Goal: Information Seeking & Learning: Learn about a topic

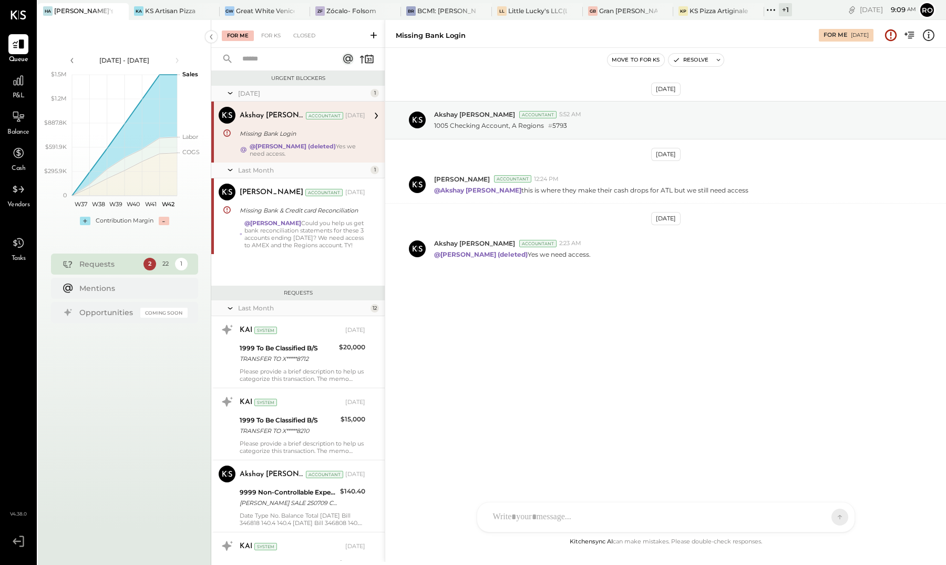
click at [776, 11] on icon at bounding box center [771, 10] width 14 height 14
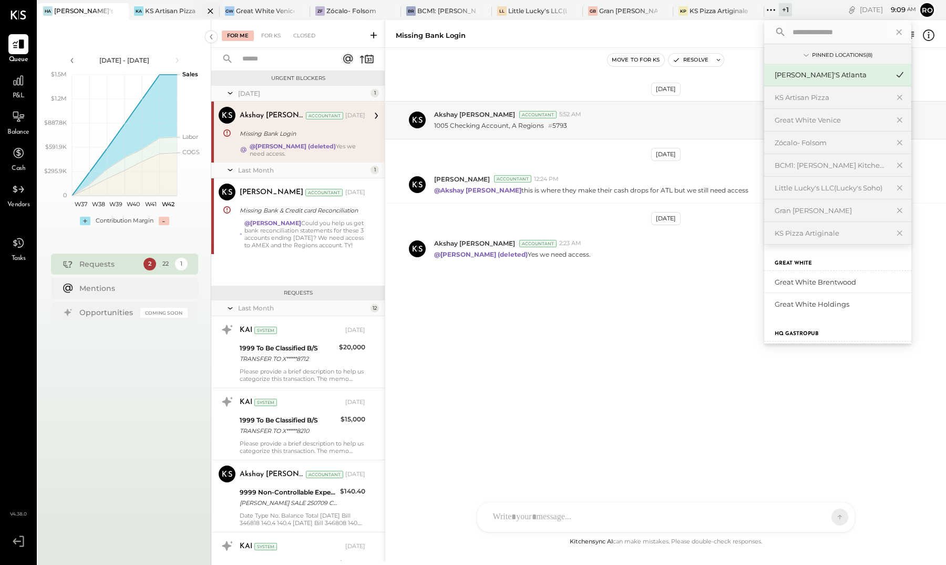
click at [162, 10] on div "KS Artisan Pizza" at bounding box center [170, 10] width 50 height 9
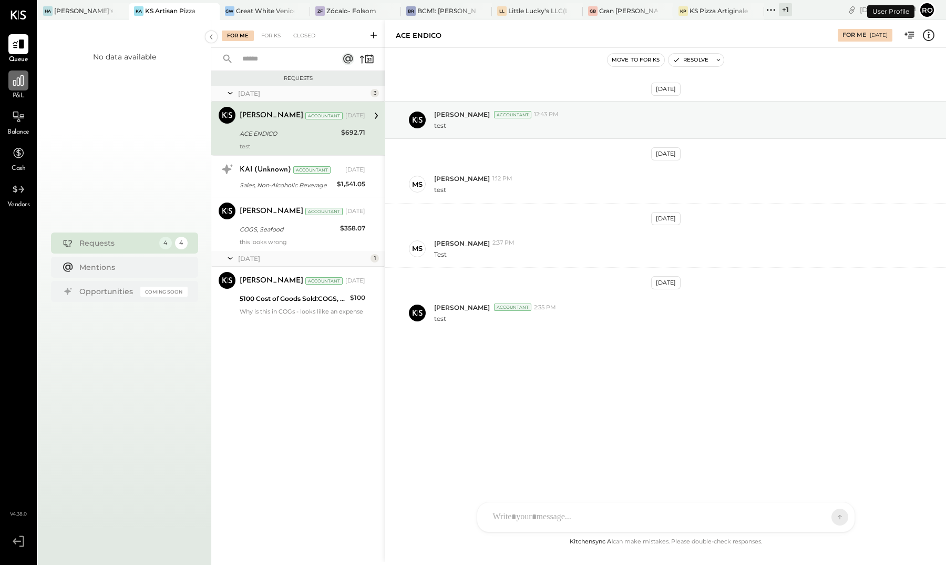
click at [20, 80] on icon at bounding box center [18, 80] width 11 height 11
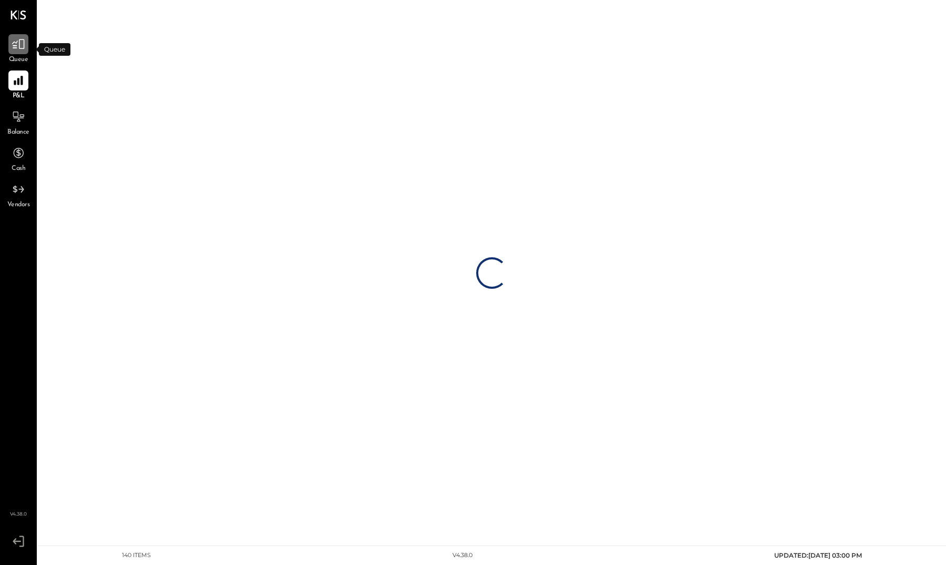
click at [11, 47] on div at bounding box center [18, 44] width 20 height 20
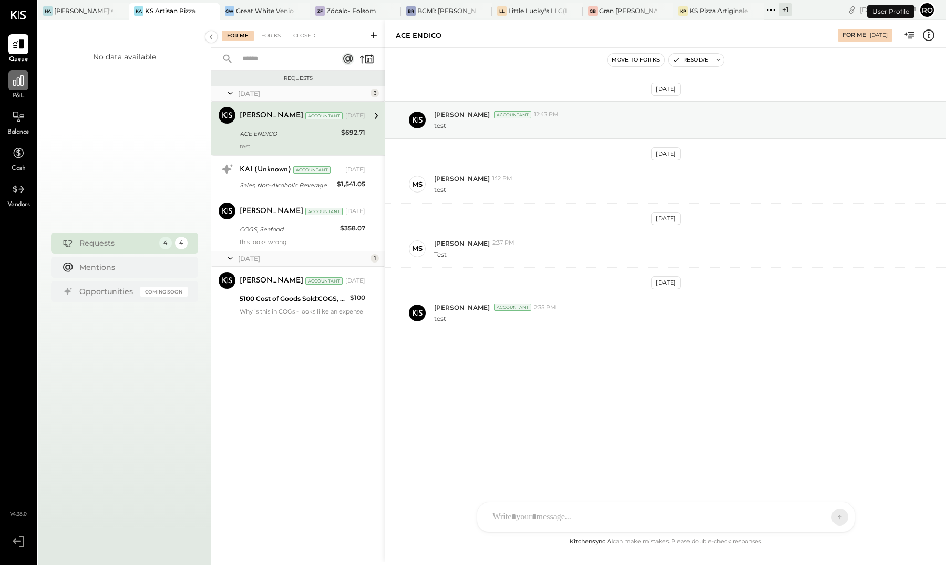
click at [16, 87] on icon at bounding box center [19, 81] width 14 height 14
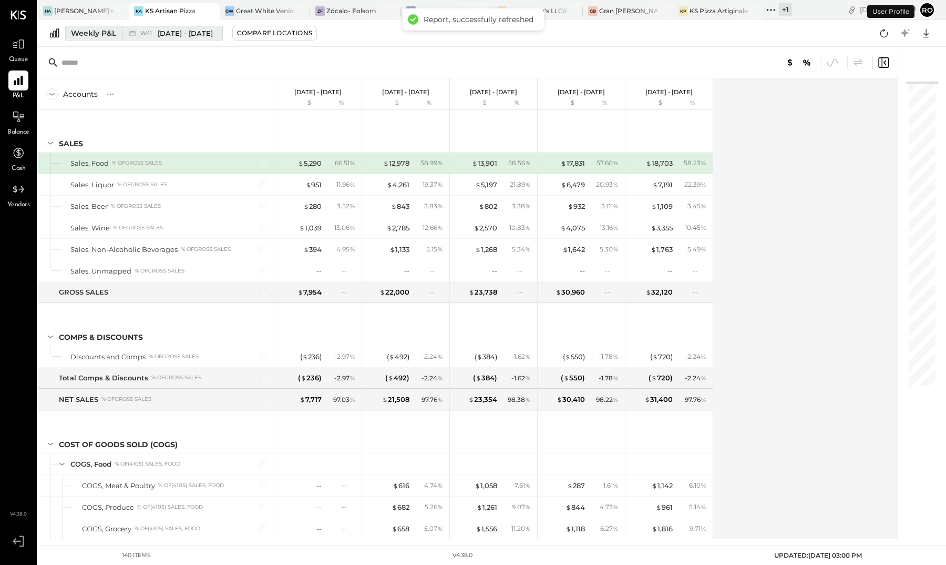
click at [163, 35] on span "[DATE] - [DATE]" at bounding box center [185, 33] width 55 height 10
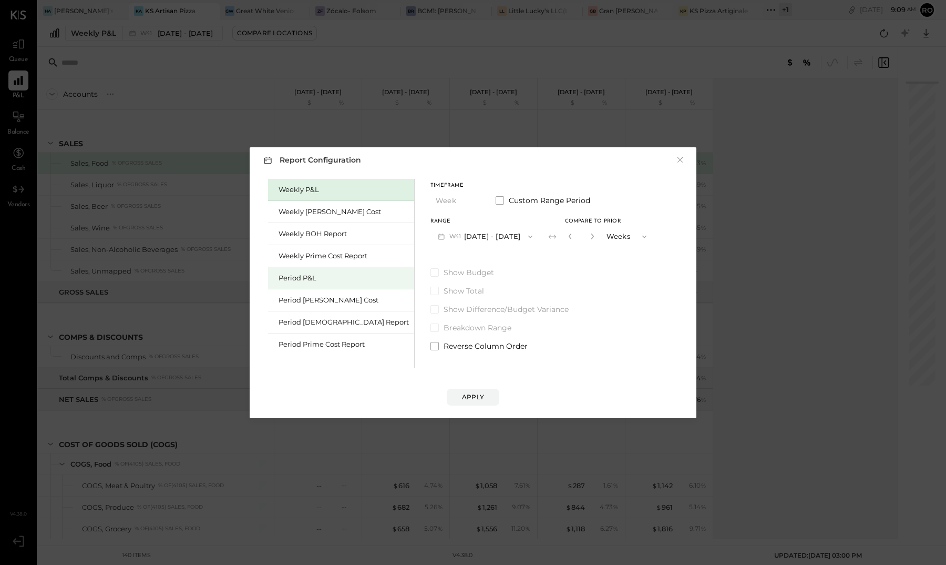
click at [322, 281] on div "Period P&L" at bounding box center [344, 278] width 130 height 10
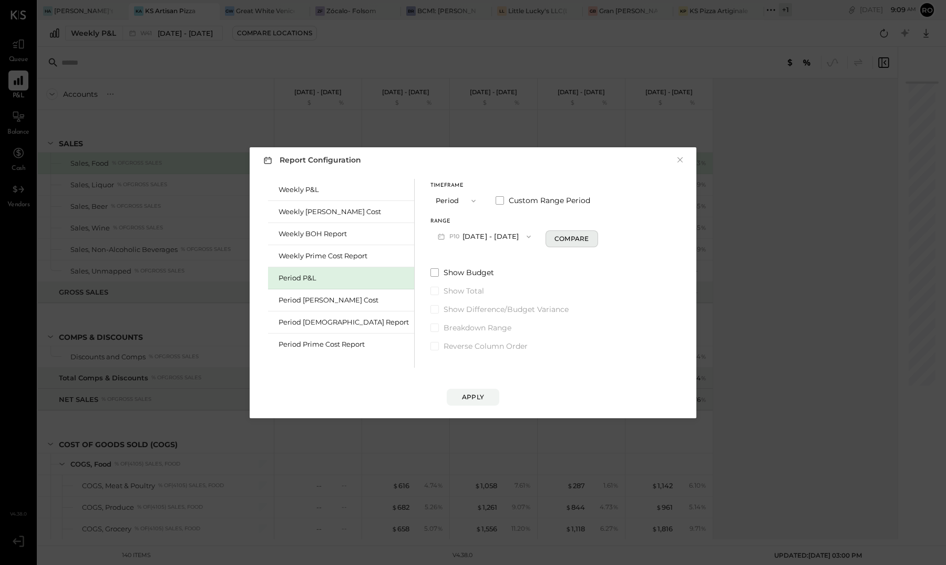
click at [555, 239] on div "Compare" at bounding box center [572, 238] width 34 height 9
click at [588, 239] on icon "button" at bounding box center [591, 236] width 6 height 6
type input "*"
click at [477, 398] on div "Apply" at bounding box center [473, 396] width 22 height 9
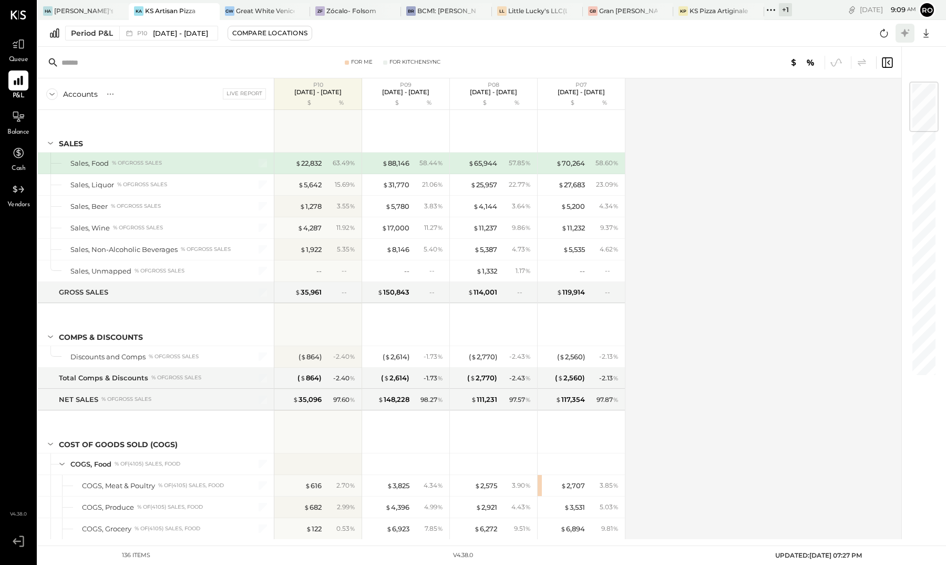
click at [902, 36] on icon at bounding box center [905, 33] width 14 height 14
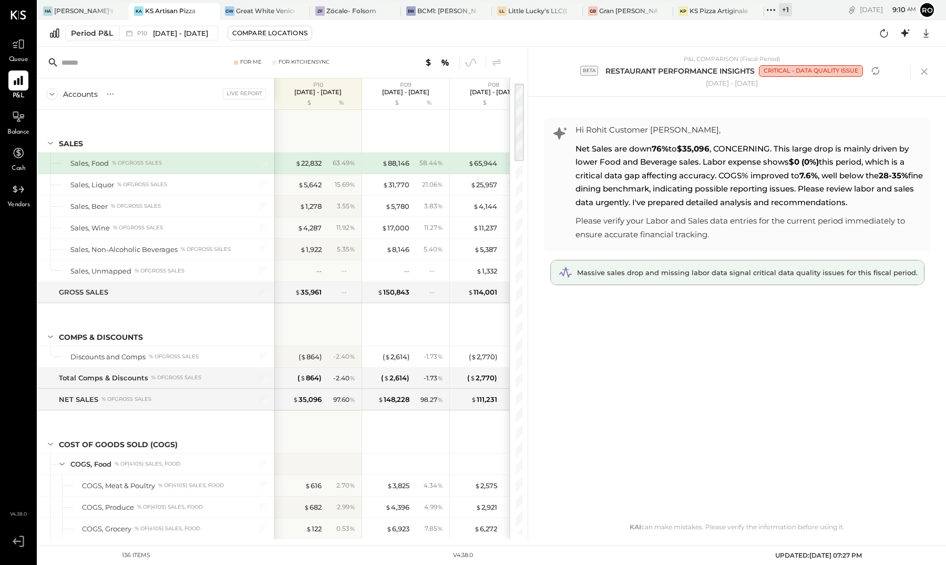
click at [736, 273] on span "Massive sales drop and missing labor data signal critical data quality issues f…" at bounding box center [747, 272] width 341 height 8
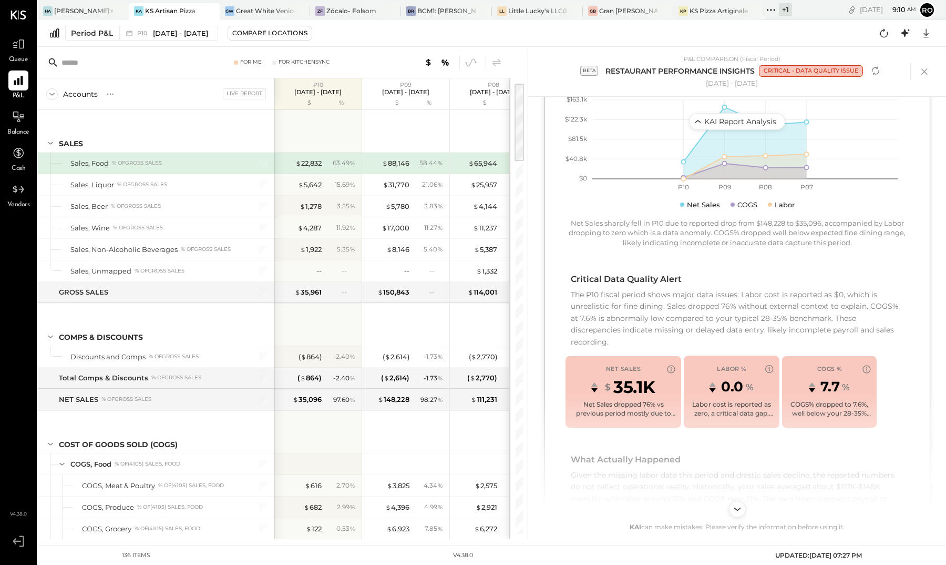
scroll to position [229, 0]
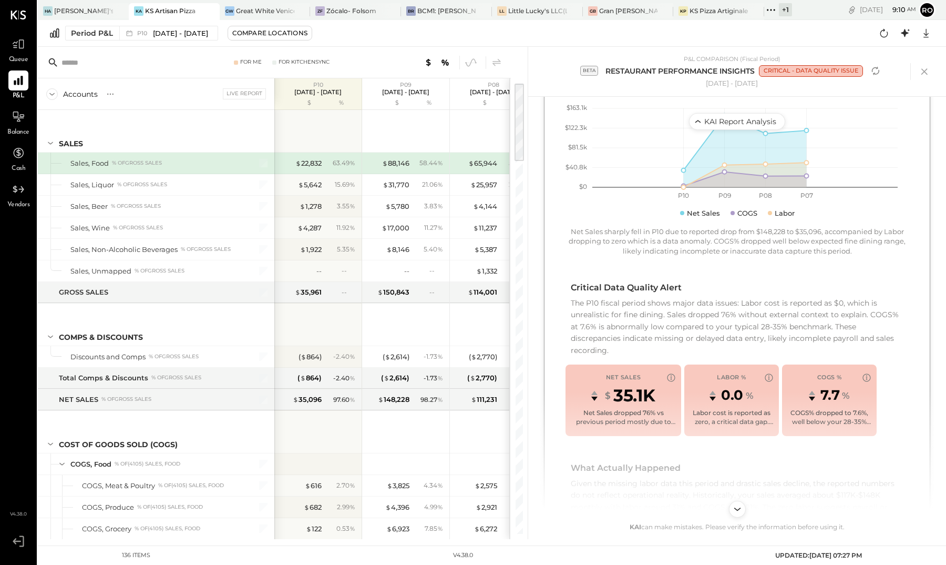
click at [163, 40] on div "Period P&L P10 [DATE] - [DATE] Compare Locations Google Sheets Excel" at bounding box center [492, 33] width 908 height 27
click at [171, 36] on span "[DATE] - [DATE]" at bounding box center [180, 33] width 55 height 10
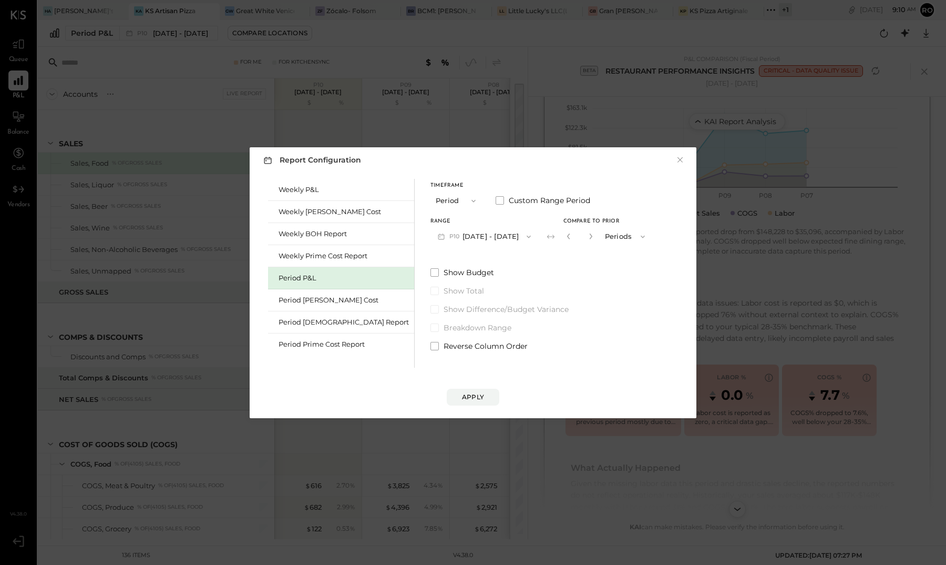
click at [525, 232] on icon "button" at bounding box center [529, 236] width 8 height 8
click at [480, 255] on span "[DATE] - [DATE]" at bounding box center [480, 259] width 50 height 9
click at [478, 396] on div "Apply" at bounding box center [473, 396] width 22 height 9
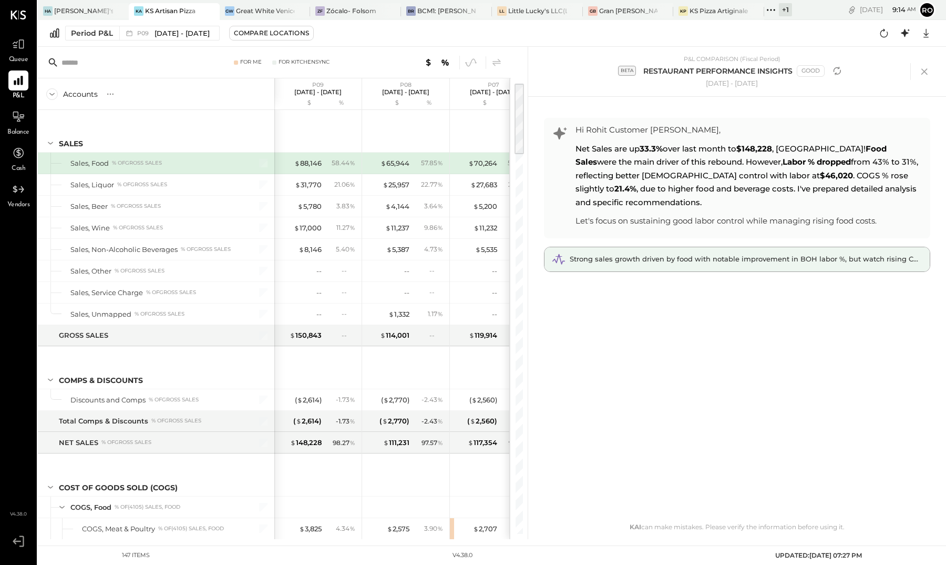
click at [739, 254] on span "Strong sales growth driven by food with notable improvement in BOH labor %, but…" at bounding box center [754, 258] width 368 height 8
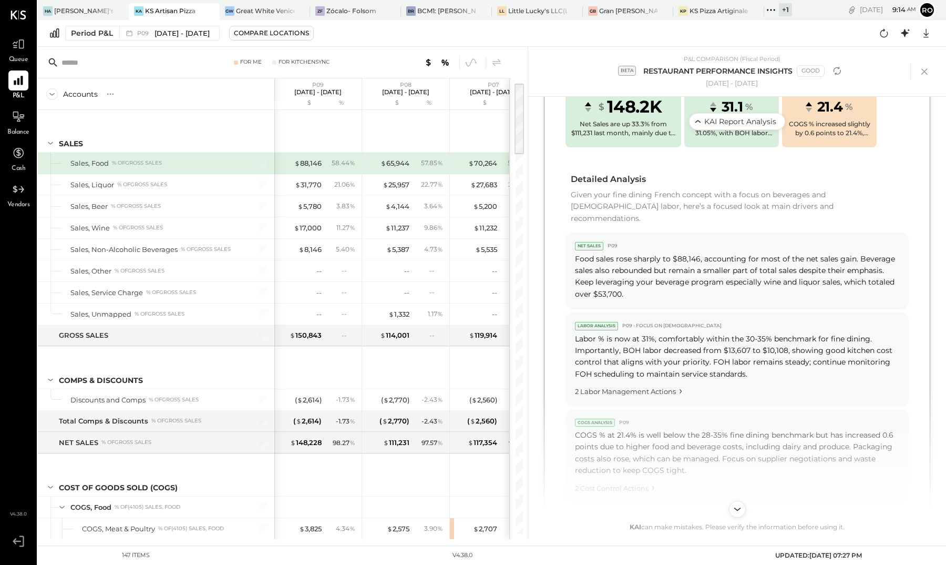
scroll to position [511, 0]
